Goal: Information Seeking & Learning: Learn about a topic

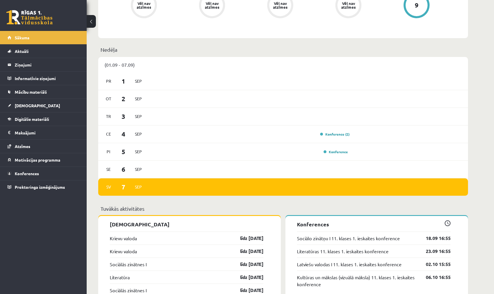
scroll to position [264, 0]
click at [338, 132] on link "Konference (2)" at bounding box center [334, 133] width 29 height 5
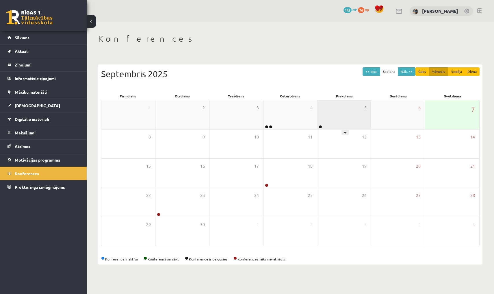
click at [350, 118] on div "5" at bounding box center [344, 114] width 54 height 29
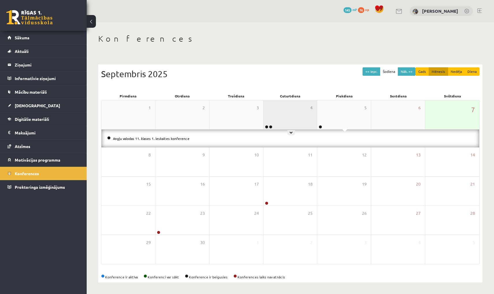
click at [295, 119] on div "4" at bounding box center [290, 114] width 54 height 29
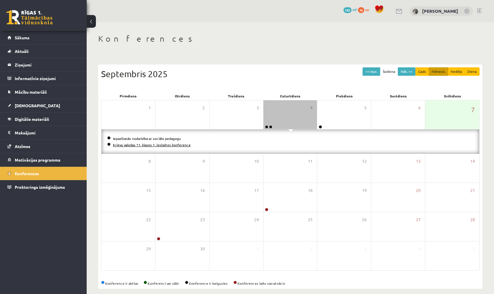
click at [184, 143] on link "Krievu valodas 11. klases 1. ieskaites konference" at bounding box center [152, 144] width 78 height 5
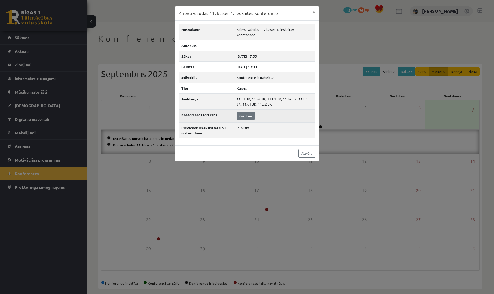
click at [247, 113] on link "Skatīties" at bounding box center [245, 116] width 18 height 8
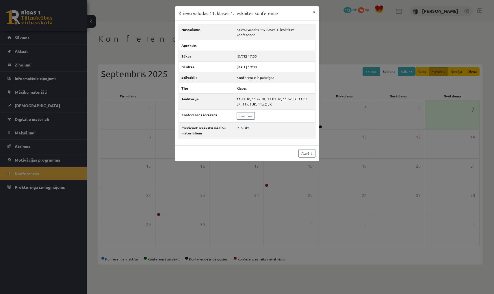
click at [315, 12] on button "×" at bounding box center [314, 11] width 9 height 11
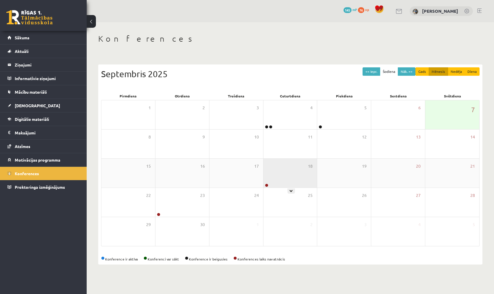
click at [290, 178] on div "18" at bounding box center [290, 173] width 54 height 29
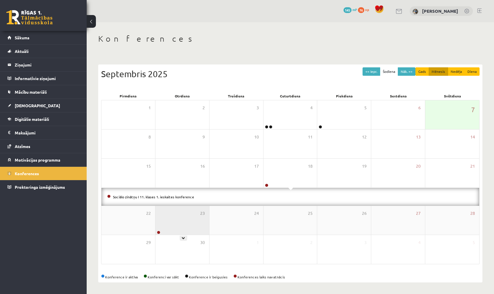
click at [179, 215] on div "23" at bounding box center [182, 220] width 54 height 29
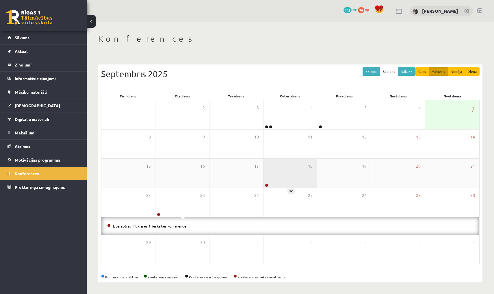
click at [282, 168] on div "18" at bounding box center [290, 173] width 54 height 29
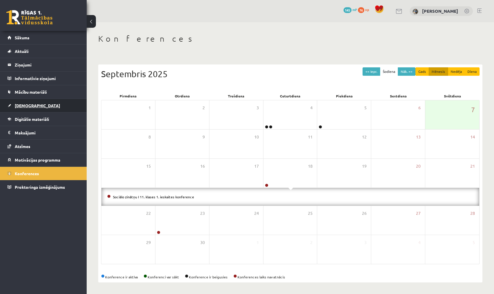
click at [56, 105] on link "[DEMOGRAPHIC_DATA]" at bounding box center [44, 105] width 72 height 13
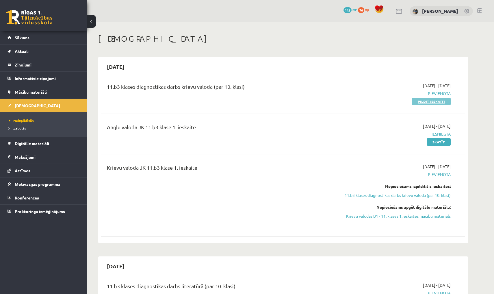
click at [417, 102] on link "Pildīt ieskaiti" at bounding box center [431, 102] width 39 height 8
click at [41, 146] on link "Digitālie materiāli" at bounding box center [44, 143] width 72 height 13
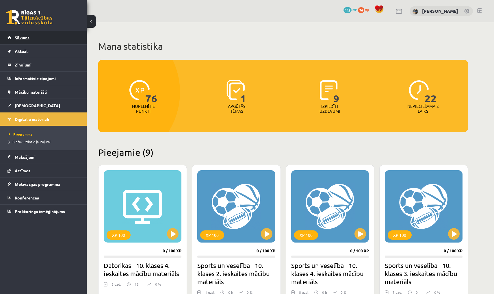
click at [61, 38] on link "Sākums" at bounding box center [44, 37] width 72 height 13
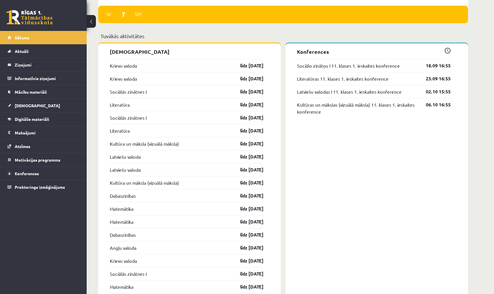
scroll to position [435, 0]
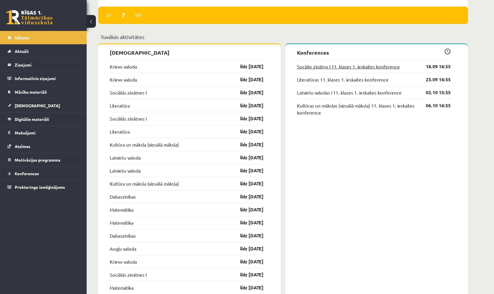
click at [385, 66] on link "Sociālo zinātņu I 11. klases 1. ieskaites konference" at bounding box center [348, 66] width 103 height 7
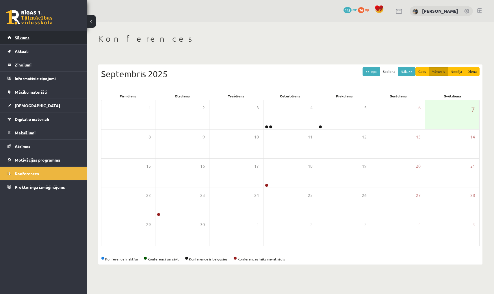
click at [78, 39] on link "Sākums" at bounding box center [44, 37] width 72 height 13
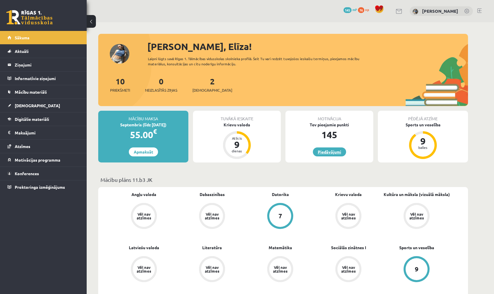
click at [335, 150] on link "Piedāvājumi" at bounding box center [329, 151] width 33 height 9
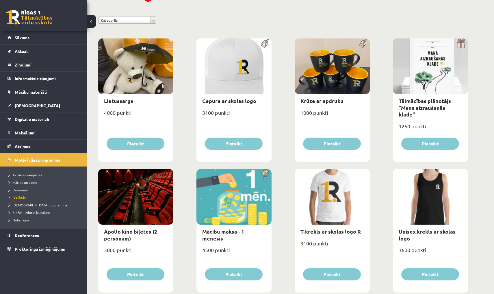
scroll to position [57, 0]
click at [80, 36] on li "Sākums" at bounding box center [43, 38] width 87 height 14
click at [68, 37] on link "Sākums" at bounding box center [44, 37] width 72 height 13
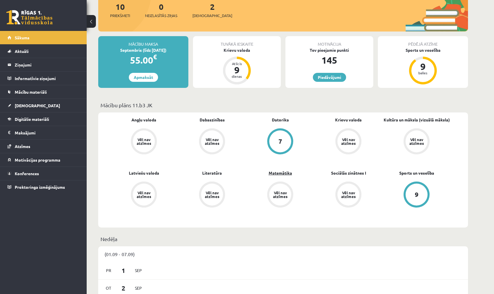
scroll to position [75, 0]
